Goal: Find specific page/section: Find specific page/section

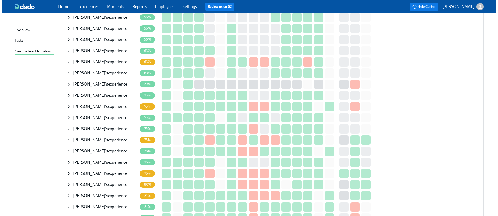
scroll to position [190, 0]
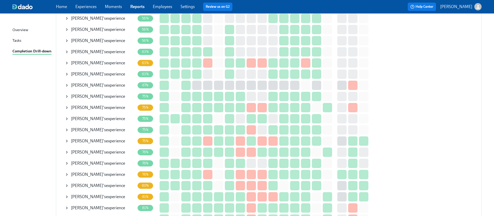
click at [68, 206] on icon at bounding box center [67, 208] width 4 height 4
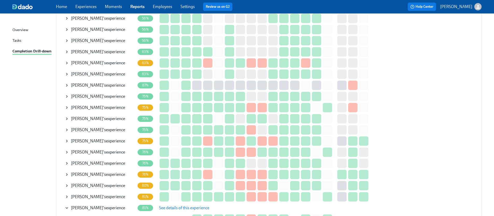
click at [164, 203] on button "See details of this experience" at bounding box center [184, 208] width 58 height 10
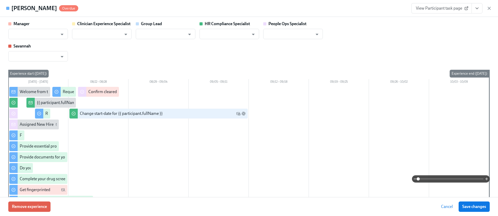
type input "[PERSON_NAME]"
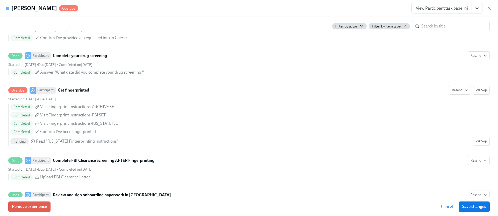
scroll to position [729, 0]
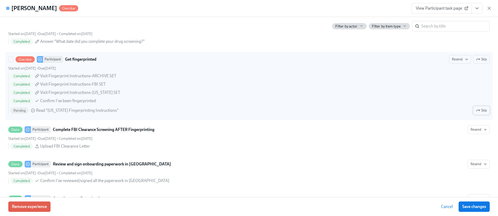
click at [476, 108] on span "Skip" at bounding box center [481, 110] width 11 height 5
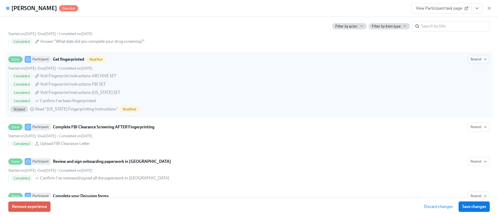
click at [468, 203] on button "Save changes" at bounding box center [473, 206] width 31 height 10
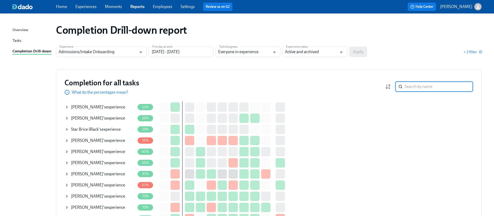
click at [427, 82] on input "search" at bounding box center [439, 86] width 68 height 10
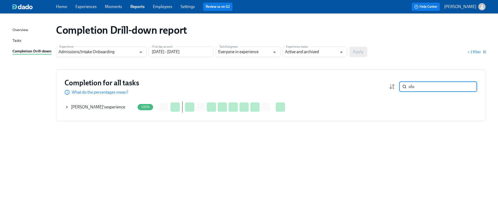
type input "ulu"
click at [68, 105] on icon at bounding box center [67, 107] width 4 height 4
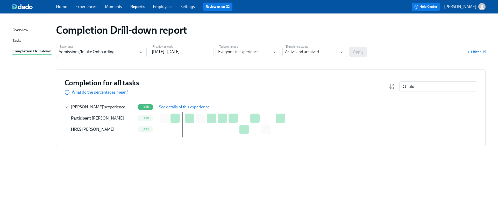
click at [209, 110] on button "See details of this experience" at bounding box center [184, 107] width 58 height 10
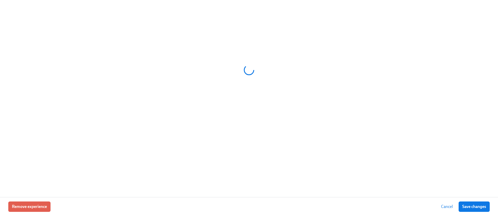
click at [207, 109] on div at bounding box center [248, 70] width 481 height 130
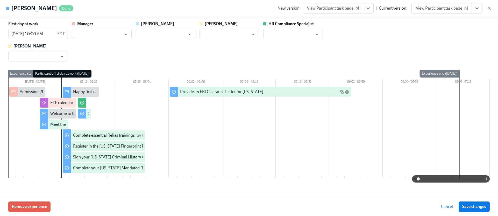
type input "Brittany Wynn"
type input "Annie Thacker"
type input "[PERSON_NAME]"
type input "Olivia Dietrich"
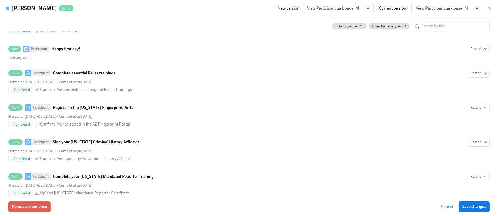
scroll to position [456, 0]
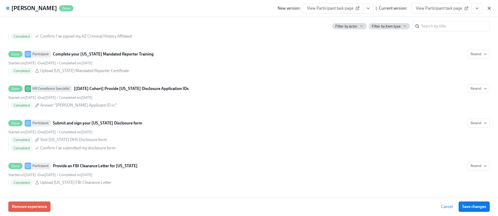
click at [487, 10] on icon "button" at bounding box center [488, 8] width 5 height 5
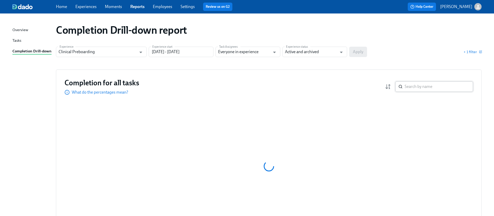
click at [433, 85] on input "search" at bounding box center [439, 86] width 68 height 10
type input "hyrum"
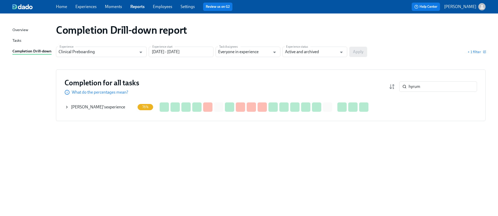
click at [68, 106] on icon at bounding box center [67, 107] width 4 height 4
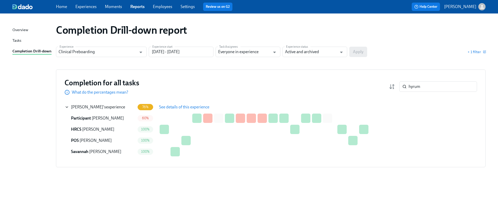
click at [176, 110] on button "See details of this experience" at bounding box center [184, 107] width 58 height 10
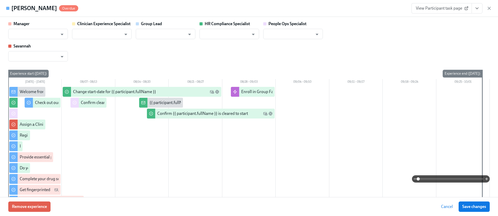
type input "Gaby Schilling"
type input "Keenan Nessl"
type input "Gaby Schilling"
type input "[PERSON_NAME]"
type input "Caitlin Fain"
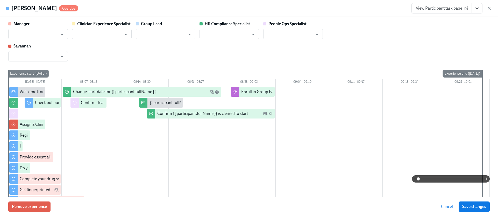
type input "[PERSON_NAME]"
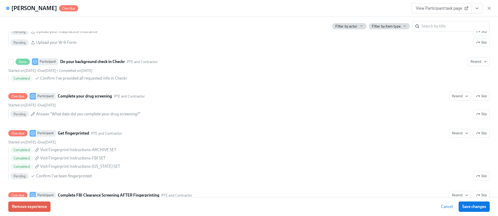
scroll to position [704, 0]
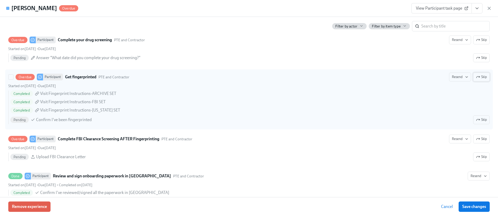
click at [479, 79] on span "Skip" at bounding box center [481, 76] width 11 height 5
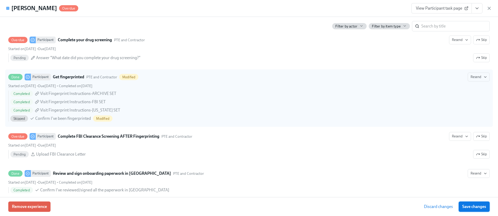
click at [467, 206] on span "Save changes" at bounding box center [474, 206] width 24 height 5
